Goal: Navigation & Orientation: Find specific page/section

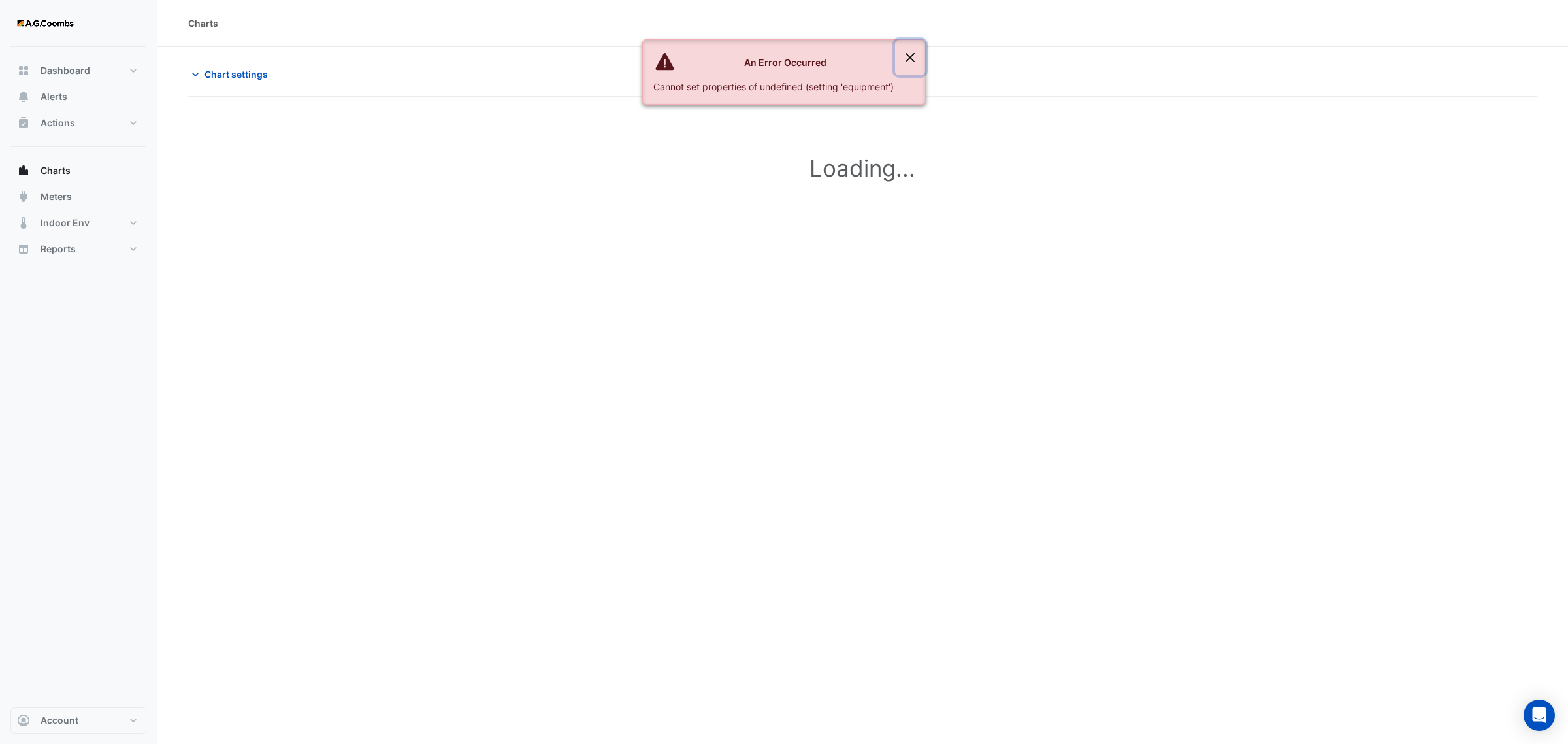
click at [909, 55] on button "Close" at bounding box center [910, 57] width 30 height 35
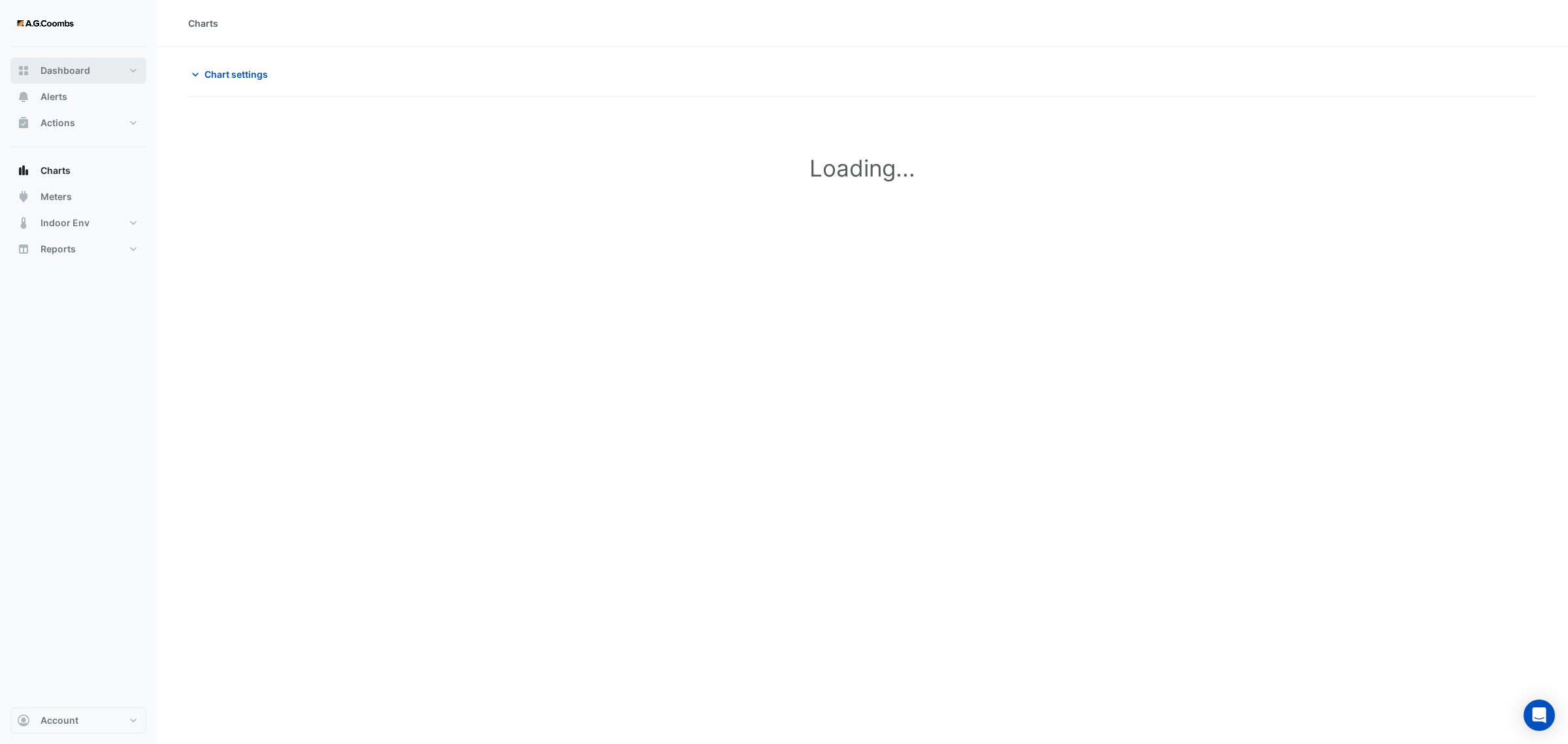
click at [55, 69] on span "Dashboard" at bounding box center [66, 70] width 50 height 13
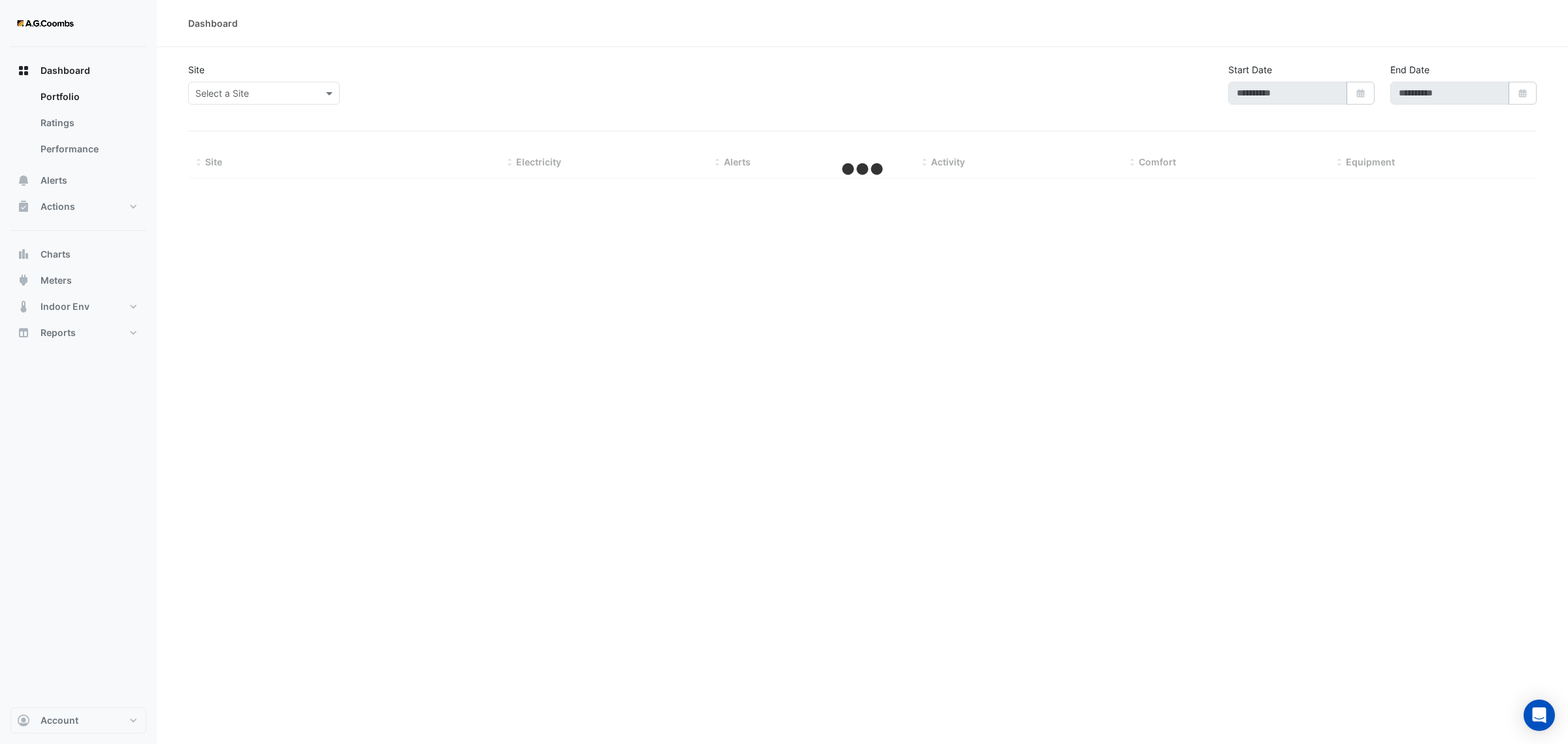
type input "**********"
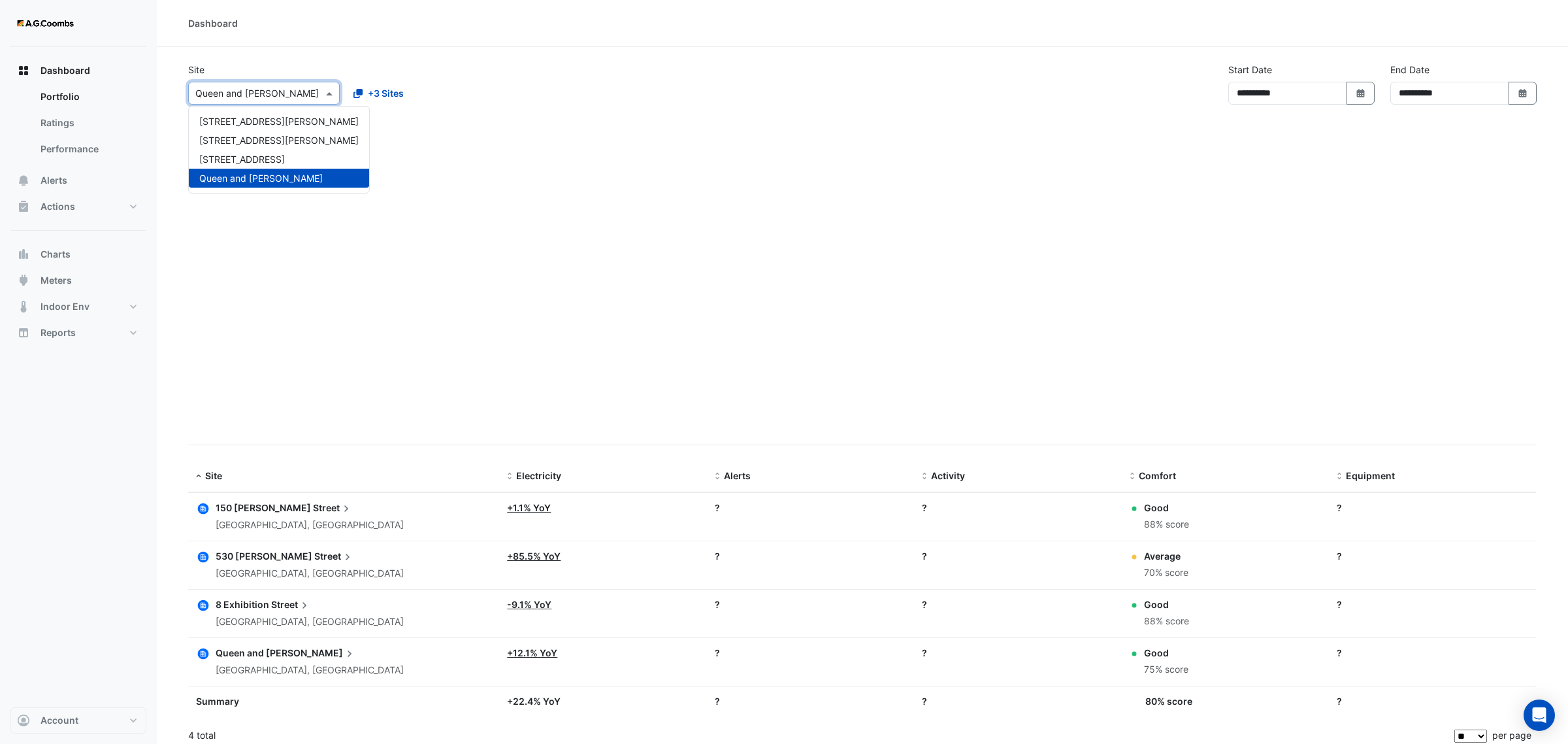
click at [249, 97] on input "text" at bounding box center [251, 94] width 111 height 14
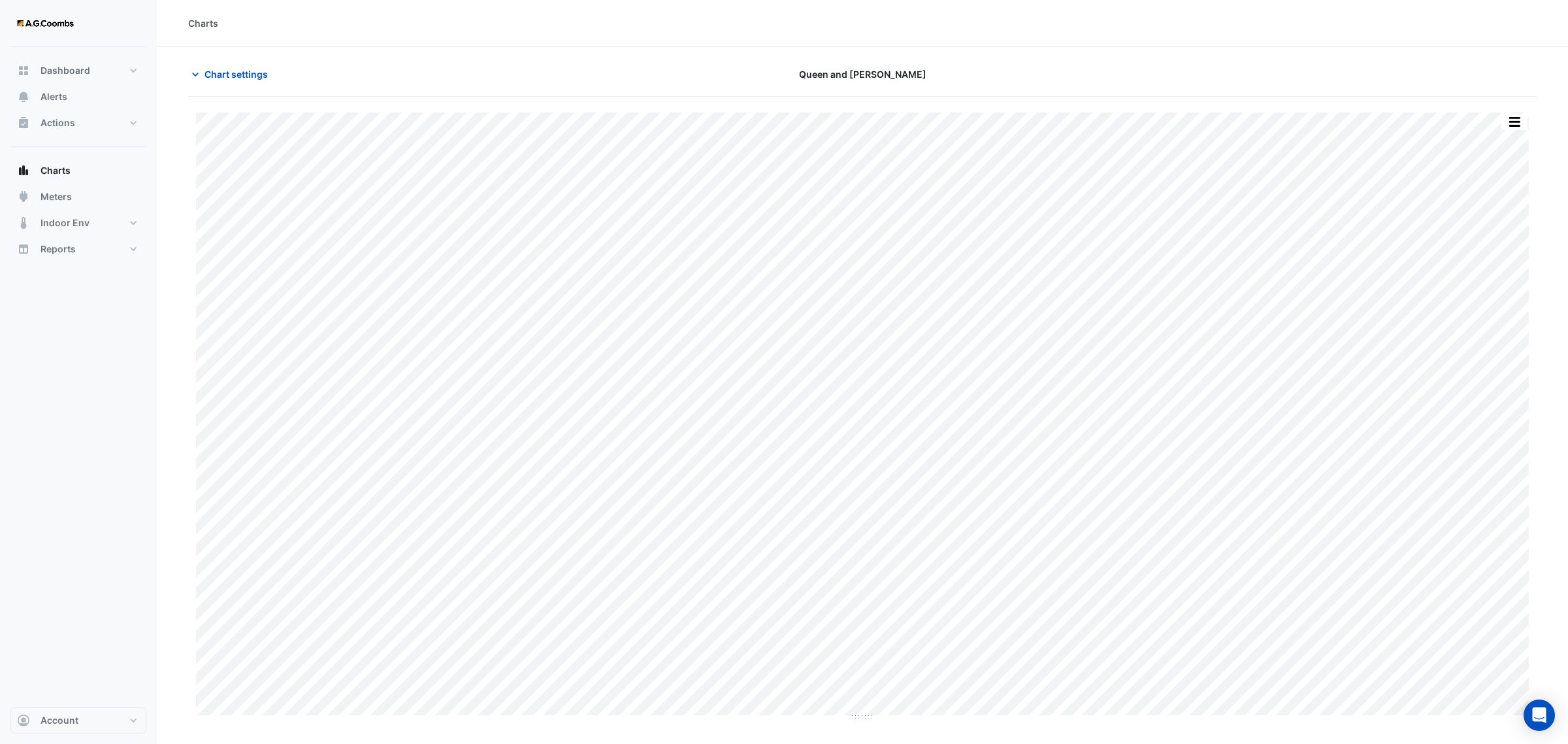
click at [200, 25] on div "Charts" at bounding box center [203, 23] width 30 height 14
click at [97, 74] on button "Dashboard" at bounding box center [78, 70] width 136 height 26
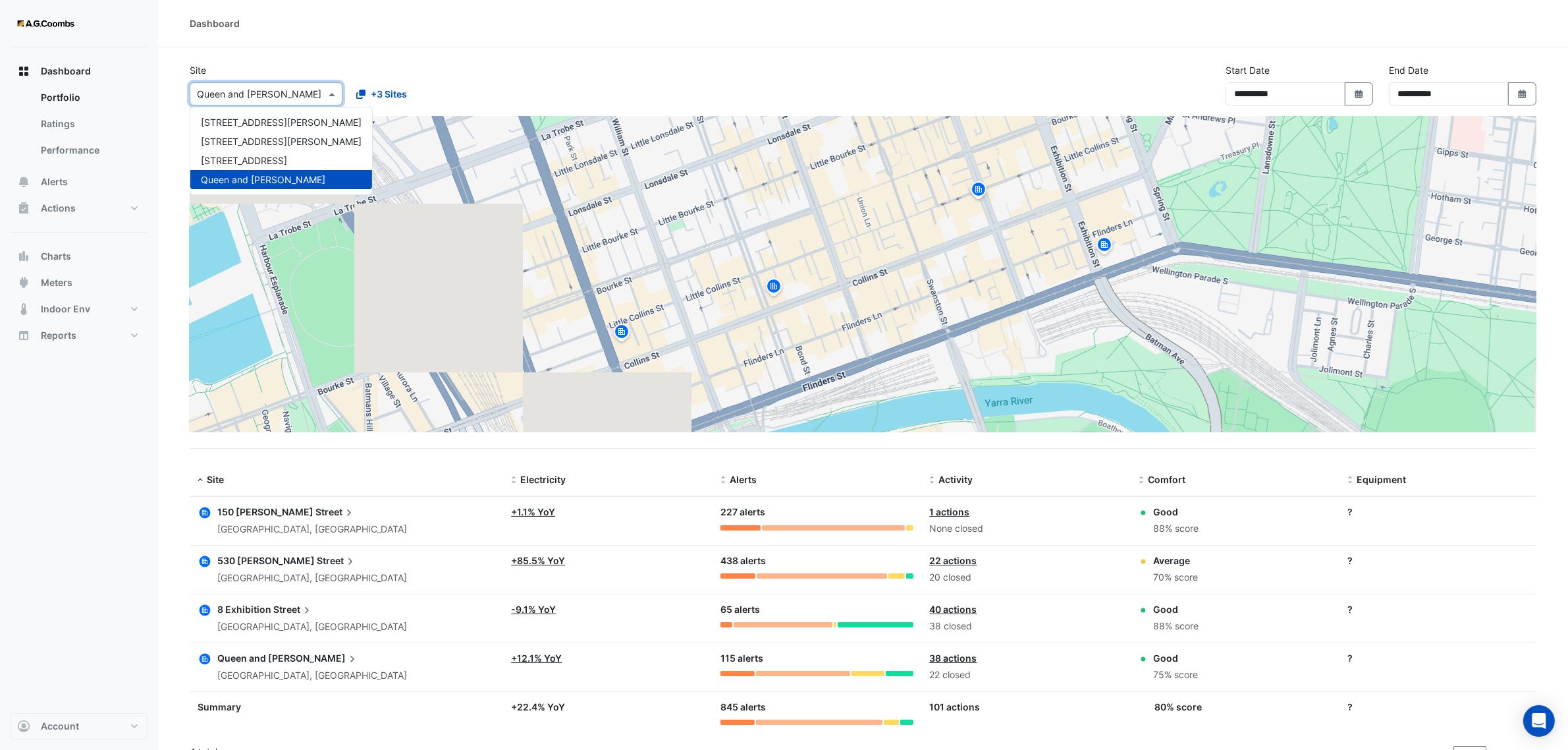
click at [270, 88] on input "text" at bounding box center [253, 95] width 112 height 14
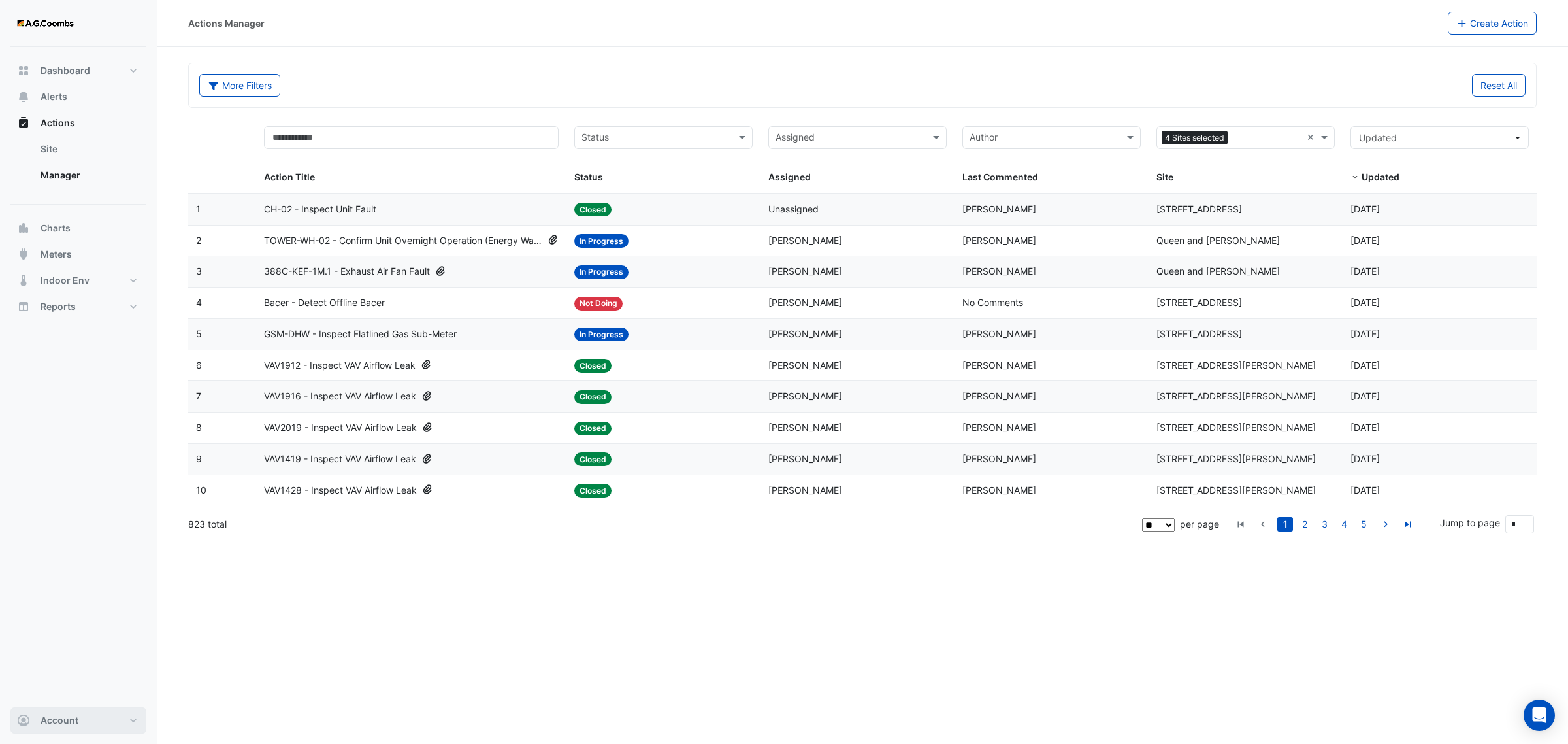
click at [51, 714] on span "Account" at bounding box center [59, 720] width 38 height 13
click at [57, 684] on link "Sign Out" at bounding box center [79, 687] width 124 height 26
